Goal: Find specific page/section: Find specific page/section

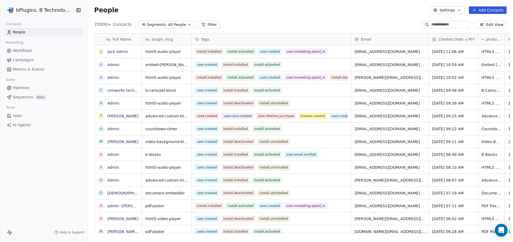
scroll to position [209, 425]
click at [41, 10] on html "bPlugins, B Technologies LLC Contacts People Marketing Workflows Campaigns Metr…" at bounding box center [256, 121] width 513 height 242
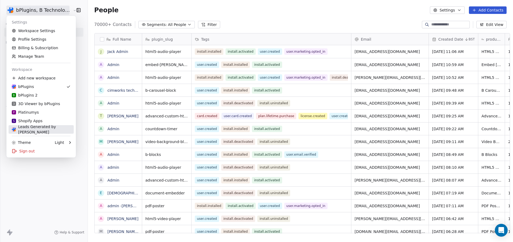
click at [49, 127] on div "Leads Generated by [PERSON_NAME]" at bounding box center [41, 129] width 59 height 11
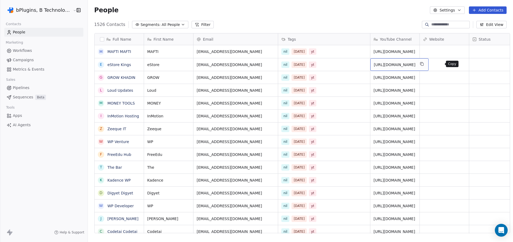
click at [424, 64] on icon "grid" at bounding box center [421, 64] width 4 height 4
click at [395, 78] on span "[URL][DOMAIN_NAME]" at bounding box center [395, 77] width 42 height 5
click at [395, 78] on textarea "**********" at bounding box center [407, 79] width 80 height 17
click at [378, 90] on html "bPlugins, B Technologies LLC Contacts People Marketing Workflows Campaigns Metr…" at bounding box center [256, 121] width 513 height 242
click at [378, 89] on span "[URL][DOMAIN_NAME]" at bounding box center [395, 90] width 42 height 5
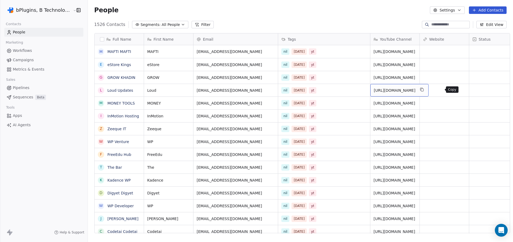
click at [425, 90] on button "grid" at bounding box center [421, 89] width 6 height 6
click at [390, 142] on span "[URL][DOMAIN_NAME]" at bounding box center [395, 141] width 42 height 5
click at [390, 142] on textarea "**********" at bounding box center [407, 143] width 80 height 17
